Goal: Find contact information: Find contact information

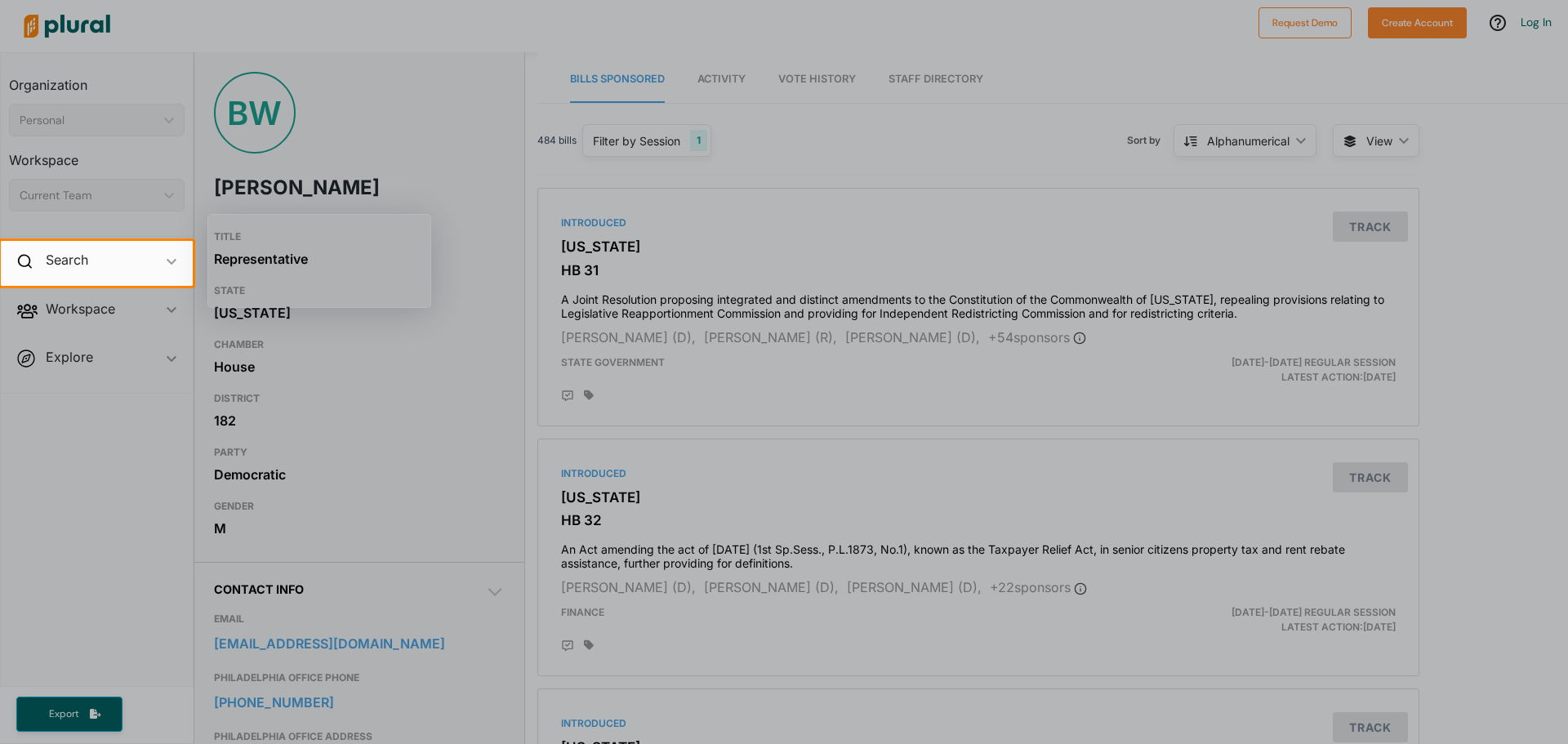
drag, startPoint x: 400, startPoint y: 642, endPoint x: 237, endPoint y: 616, distance: 165.1
click at [236, 616] on div at bounding box center [784, 515] width 1568 height 459
click at [267, 616] on div at bounding box center [784, 515] width 1568 height 459
drag, startPoint x: 212, startPoint y: 626, endPoint x: 287, endPoint y: 646, distance: 77.6
click at [287, 646] on div at bounding box center [784, 515] width 1568 height 459
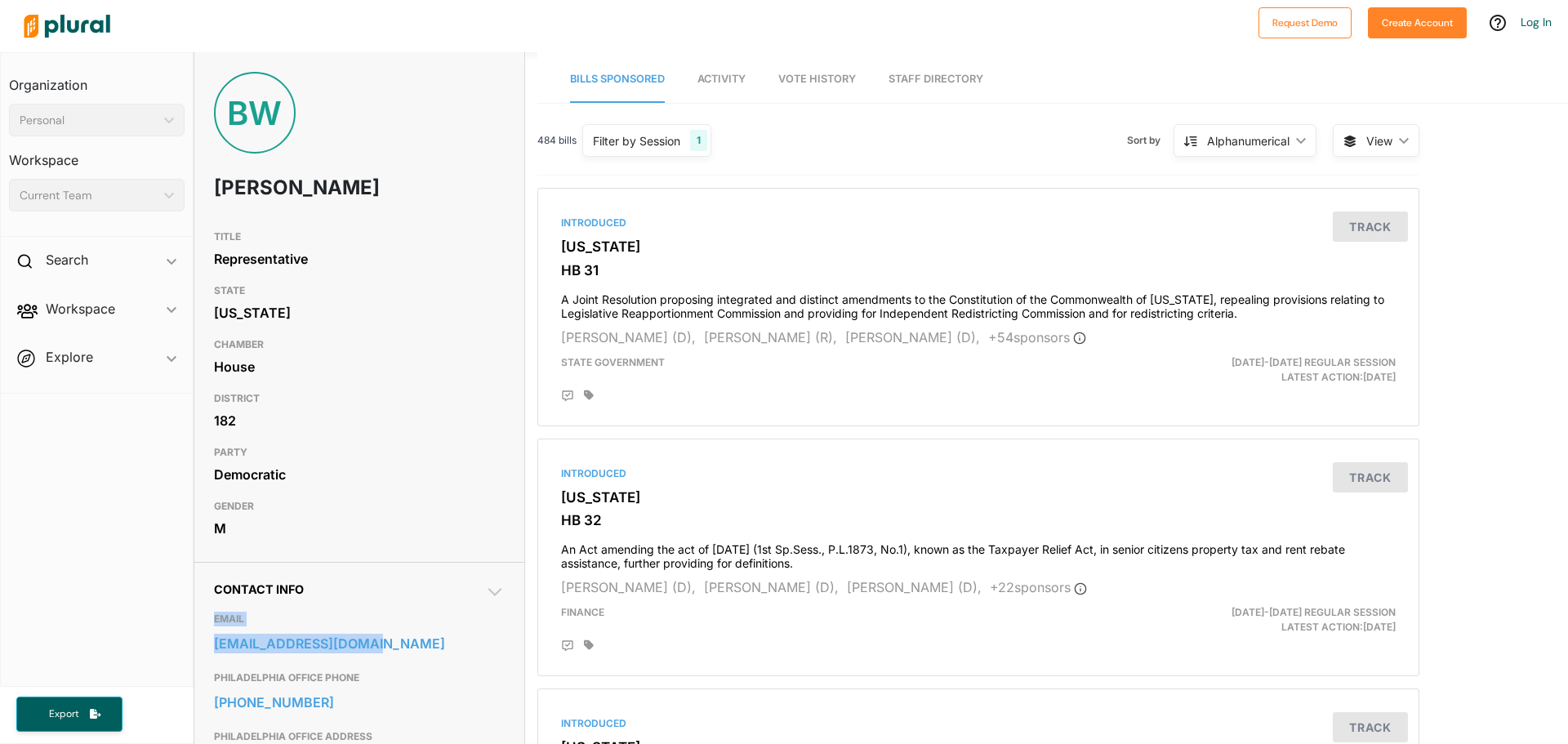
drag, startPoint x: 206, startPoint y: 626, endPoint x: 390, endPoint y: 630, distance: 184.0
click at [390, 630] on div "Contact Info EMAIL [EMAIL_ADDRESS][DOMAIN_NAME] [GEOGRAPHIC_DATA] OFFICE PHONE …" at bounding box center [359, 741] width 330 height 359
copy div "EMAIL [EMAIL_ADDRESS][DOMAIN_NAME]"
